Goal: Task Accomplishment & Management: Manage account settings

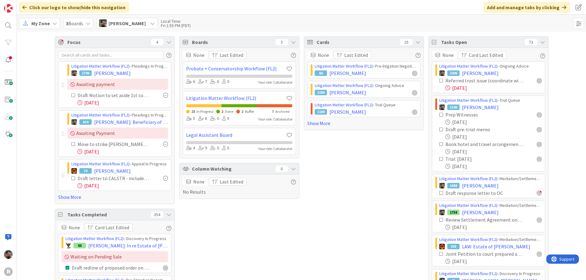
scroll to position [277, 0]
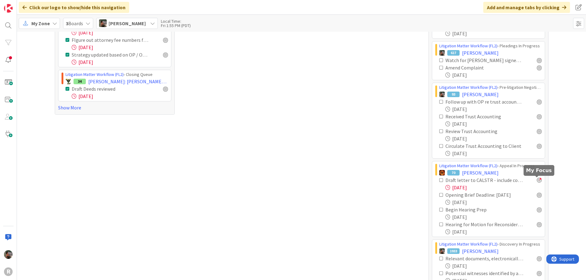
click at [536, 181] on div at bounding box center [538, 180] width 5 height 5
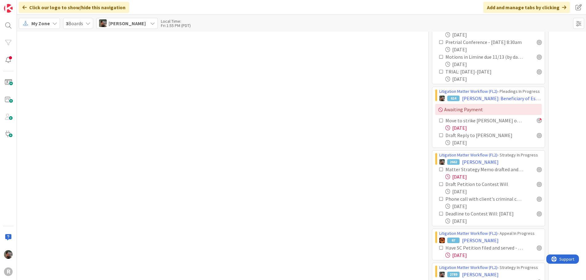
scroll to position [598, 0]
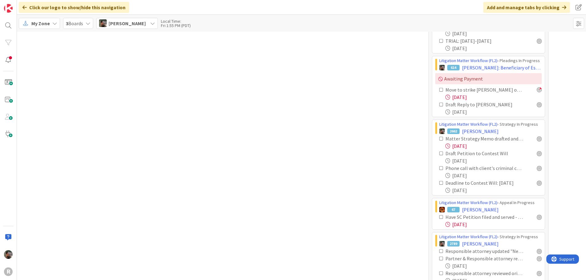
click at [439, 218] on icon at bounding box center [441, 217] width 4 height 4
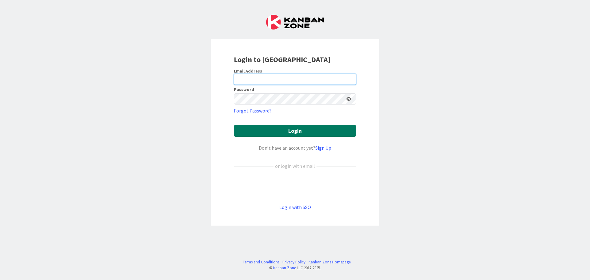
type input "[PERSON_NAME]"
click at [286, 128] on button "Login" at bounding box center [295, 131] width 122 height 12
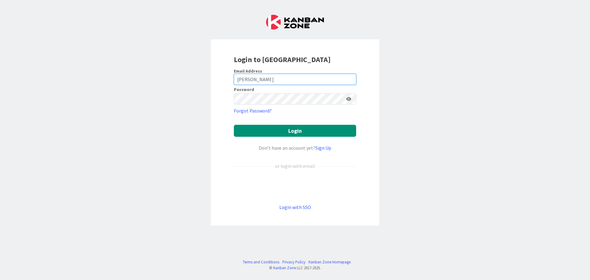
drag, startPoint x: 267, startPoint y: 79, endPoint x: 218, endPoint y: 75, distance: 49.0
click at [218, 75] on div "Login to [GEOGRAPHIC_DATA] Email Address [PERSON_NAME] Password Forgot Password…" at bounding box center [295, 132] width 168 height 186
type input "[EMAIL_ADDRESS][DOMAIN_NAME]"
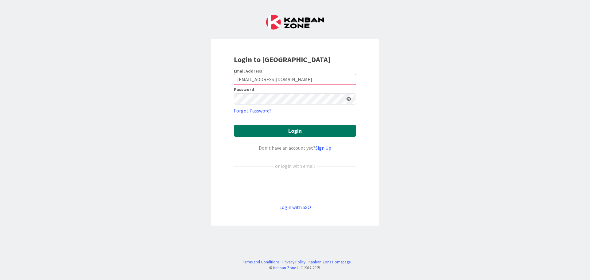
click at [273, 133] on button "Login" at bounding box center [295, 131] width 122 height 12
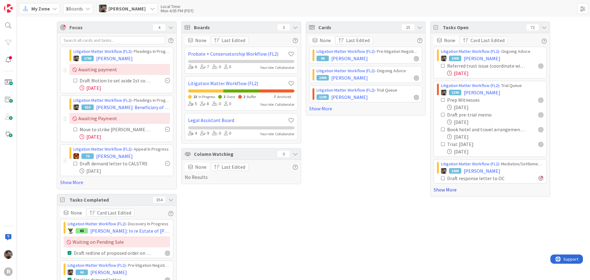
click at [440, 191] on link "Show More" at bounding box center [490, 189] width 113 height 7
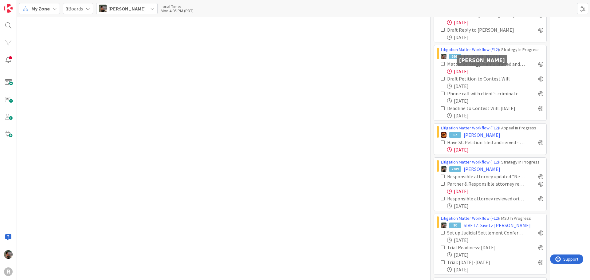
scroll to position [553, 0]
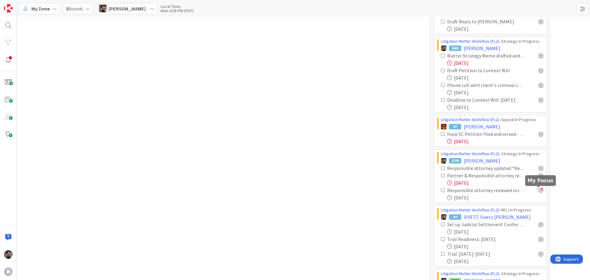
click at [539, 191] on div at bounding box center [541, 190] width 5 height 5
click at [539, 176] on div at bounding box center [541, 175] width 5 height 5
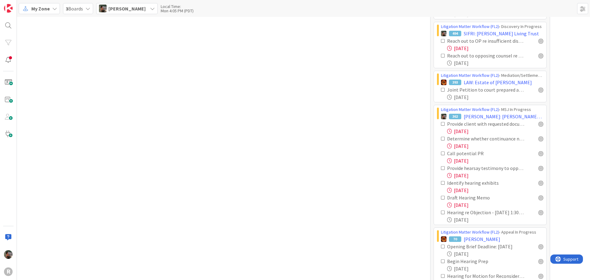
scroll to position [1322, 0]
click at [539, 182] on div at bounding box center [541, 182] width 5 height 5
click at [539, 168] on div at bounding box center [541, 167] width 5 height 5
click at [539, 155] on div at bounding box center [541, 153] width 5 height 5
click at [539, 137] on div at bounding box center [541, 138] width 5 height 5
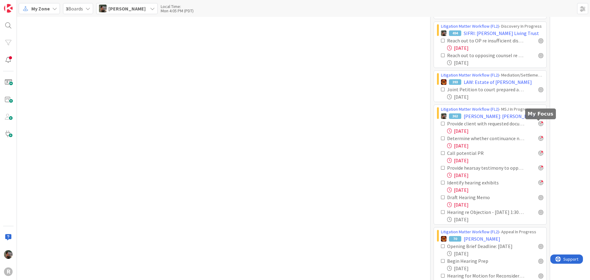
click at [540, 123] on div at bounding box center [541, 123] width 5 height 5
click at [539, 213] on div at bounding box center [541, 212] width 5 height 5
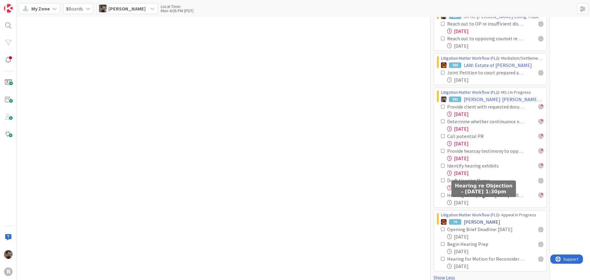
scroll to position [1348, 0]
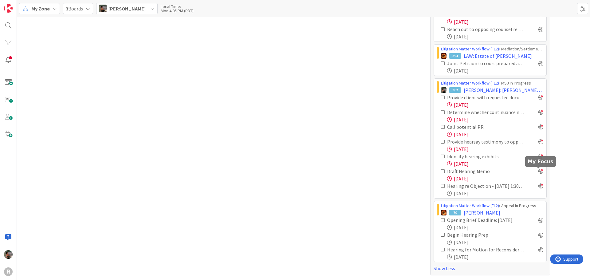
click at [539, 171] on div at bounding box center [541, 171] width 5 height 5
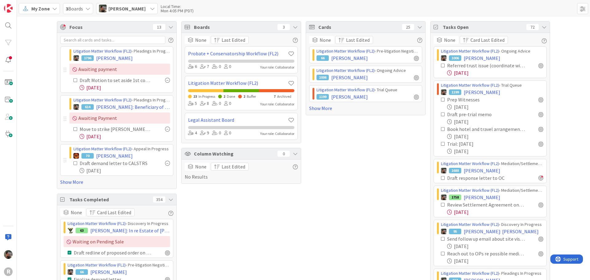
scroll to position [0, 0]
click at [318, 109] on link "Show More" at bounding box center [365, 108] width 113 height 7
